Goal: Information Seeking & Learning: Find specific fact

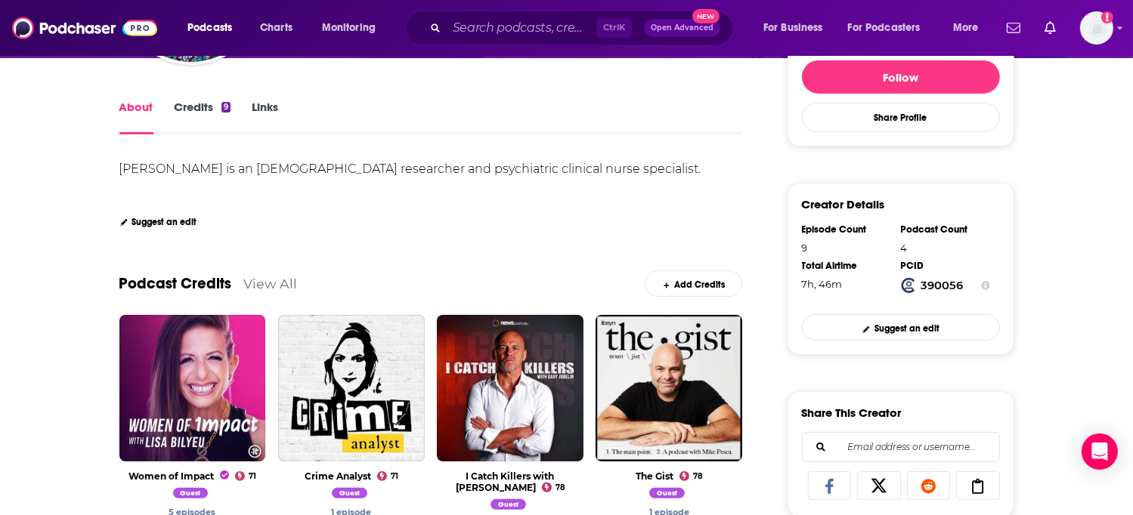
scroll to position [151, 0]
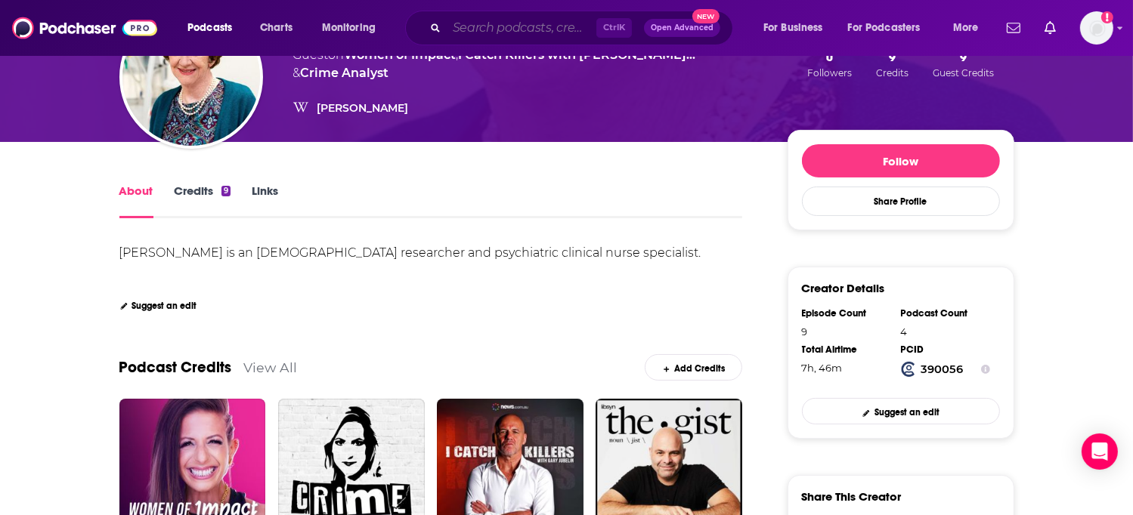
click at [533, 36] on input "Search podcasts, credits, & more..." at bounding box center [522, 28] width 150 height 24
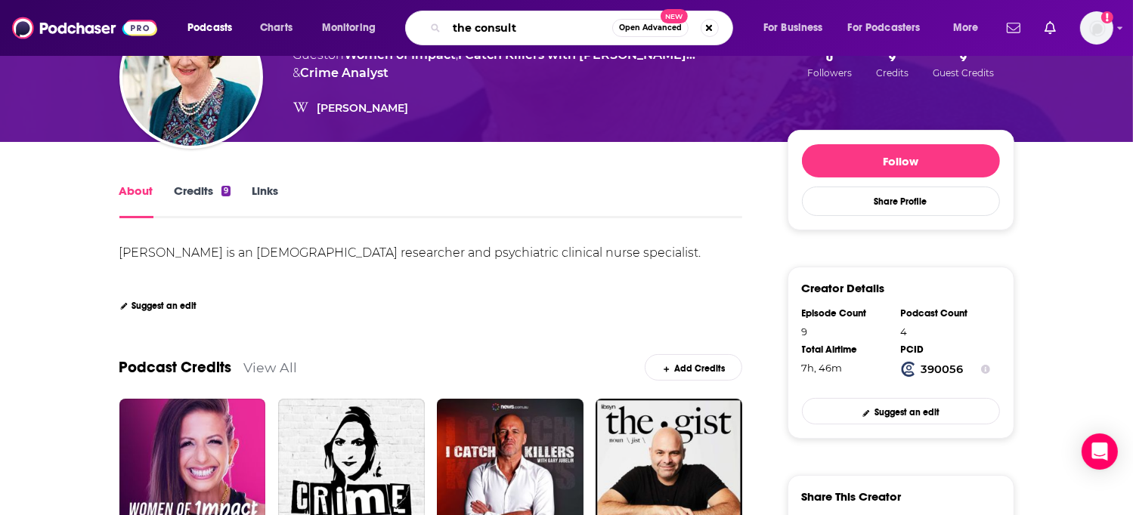
type input "the consulte"
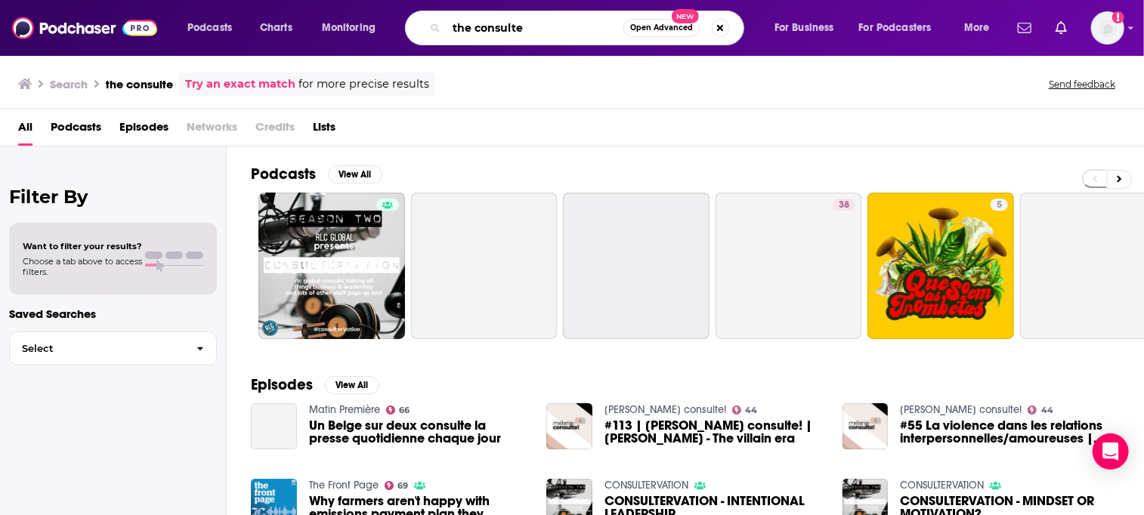
click at [538, 25] on input "the consulte" at bounding box center [535, 28] width 177 height 24
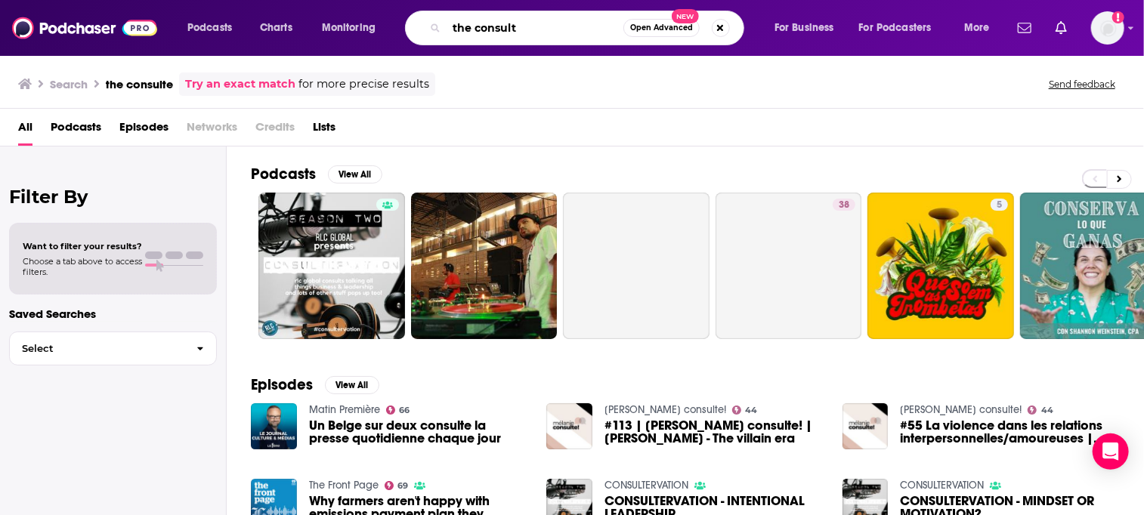
type input "the consult"
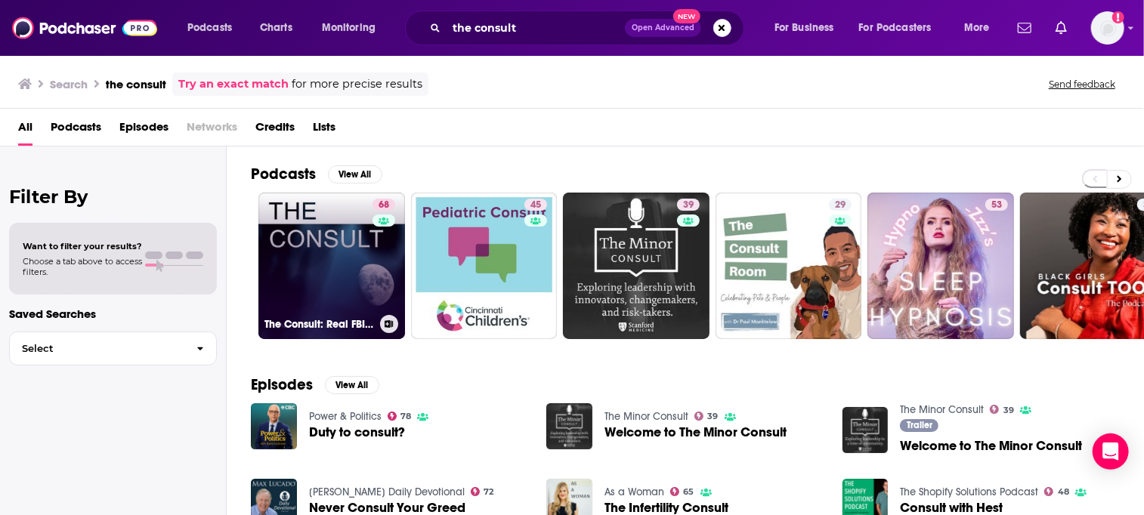
click at [335, 243] on link "68 The Consult: Real FBI Profilers" at bounding box center [331, 266] width 147 height 147
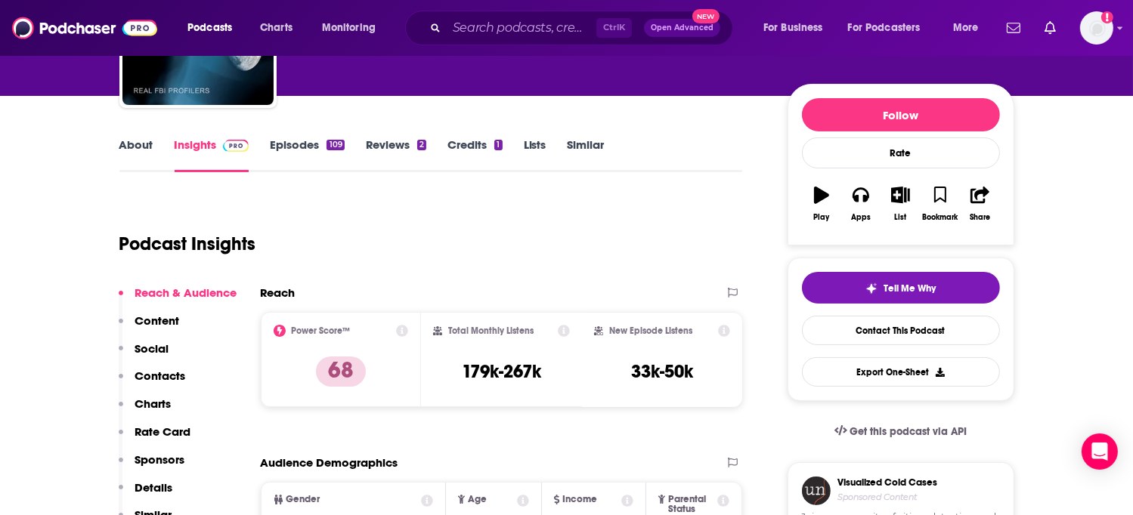
scroll to position [151, 0]
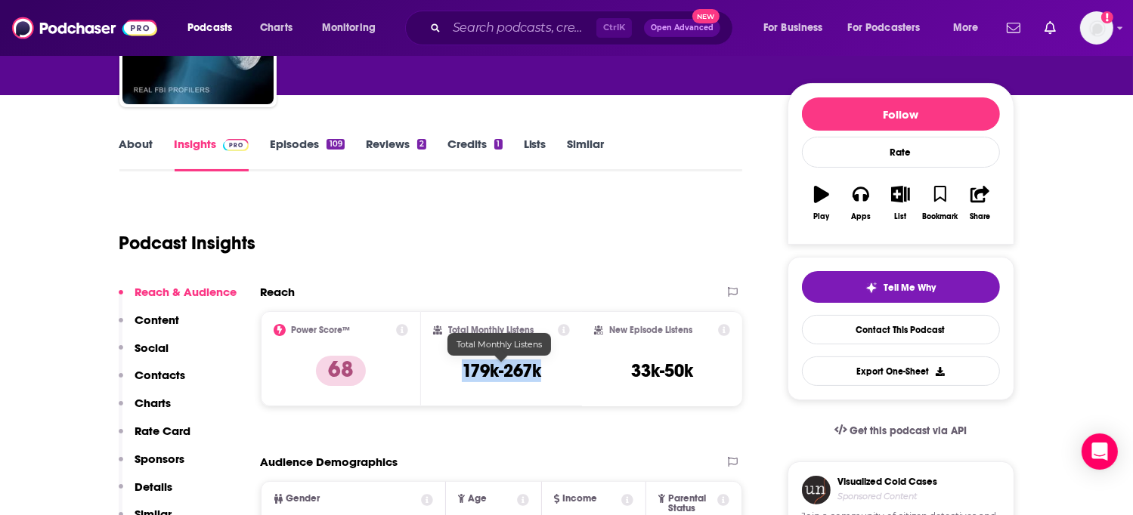
drag, startPoint x: 553, startPoint y: 375, endPoint x: 462, endPoint y: 372, distance: 90.7
click at [462, 372] on div "Total Monthly Listens 179k-267k" at bounding box center [501, 359] width 137 height 70
copy h3 "179k-267k"
